Goal: Find contact information: Find contact information

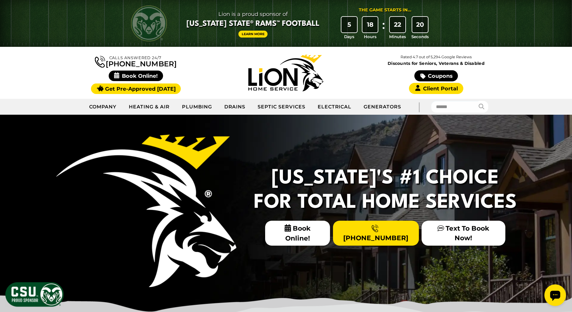
drag, startPoint x: 558, startPoint y: 288, endPoint x: 636, endPoint y: 288, distance: 78.0
click at [558, 288] on div "Open chat widget" at bounding box center [555, 295] width 22 height 22
click at [549, 294] on icon "Open chat widget" at bounding box center [554, 295] width 11 height 11
drag, startPoint x: 144, startPoint y: 62, endPoint x: 119, endPoint y: 64, distance: 25.6
click at [119, 64] on div "Calls Answered 24/7 [PHONE_NUMBER]" at bounding box center [136, 73] width 150 height 40
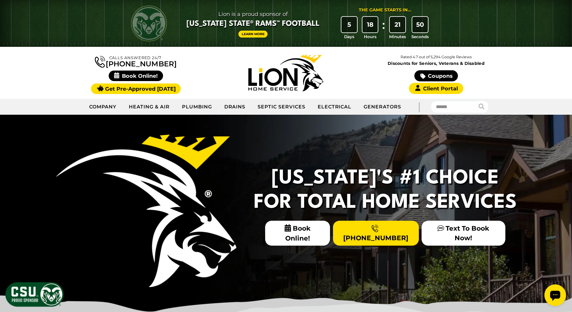
click at [175, 66] on div "Calls Answered 24/7 [PHONE_NUMBER]" at bounding box center [136, 73] width 150 height 40
drag, startPoint x: 149, startPoint y: 64, endPoint x: 100, endPoint y: 2, distance: 78.6
click at [116, 66] on div "Calls Answered 24/7 [PHONE_NUMBER]" at bounding box center [136, 73] width 150 height 40
copy link "[PHONE_NUMBER]"
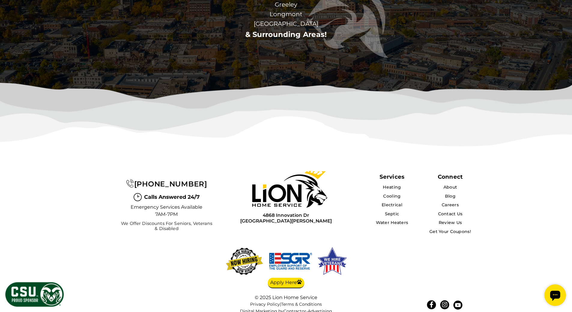
scroll to position [1918, 0]
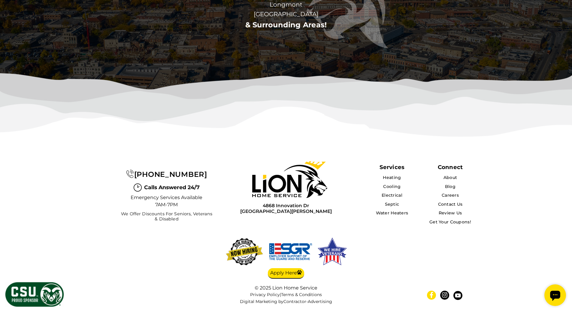
click at [432, 296] on icon at bounding box center [431, 295] width 6 height 6
click at [430, 296] on icon at bounding box center [431, 295] width 6 height 6
drag, startPoint x: 209, startPoint y: 172, endPoint x: 170, endPoint y: 191, distance: 42.7
click at [145, 170] on div "[PHONE_NUMBER]" at bounding box center [166, 173] width 95 height 11
copy span "[PHONE_NUMBER]"
